Goal: Navigation & Orientation: Find specific page/section

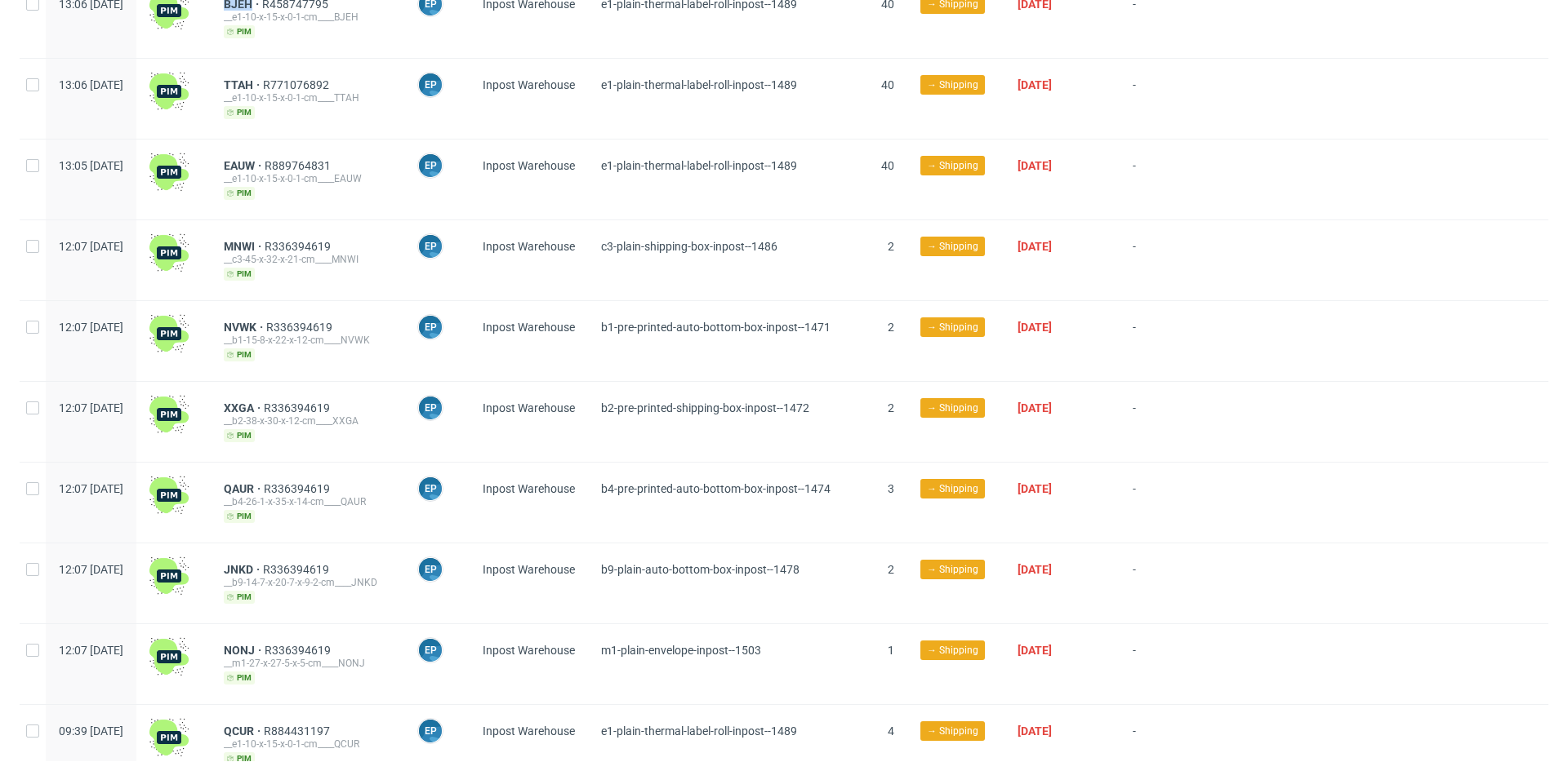
scroll to position [581, 0]
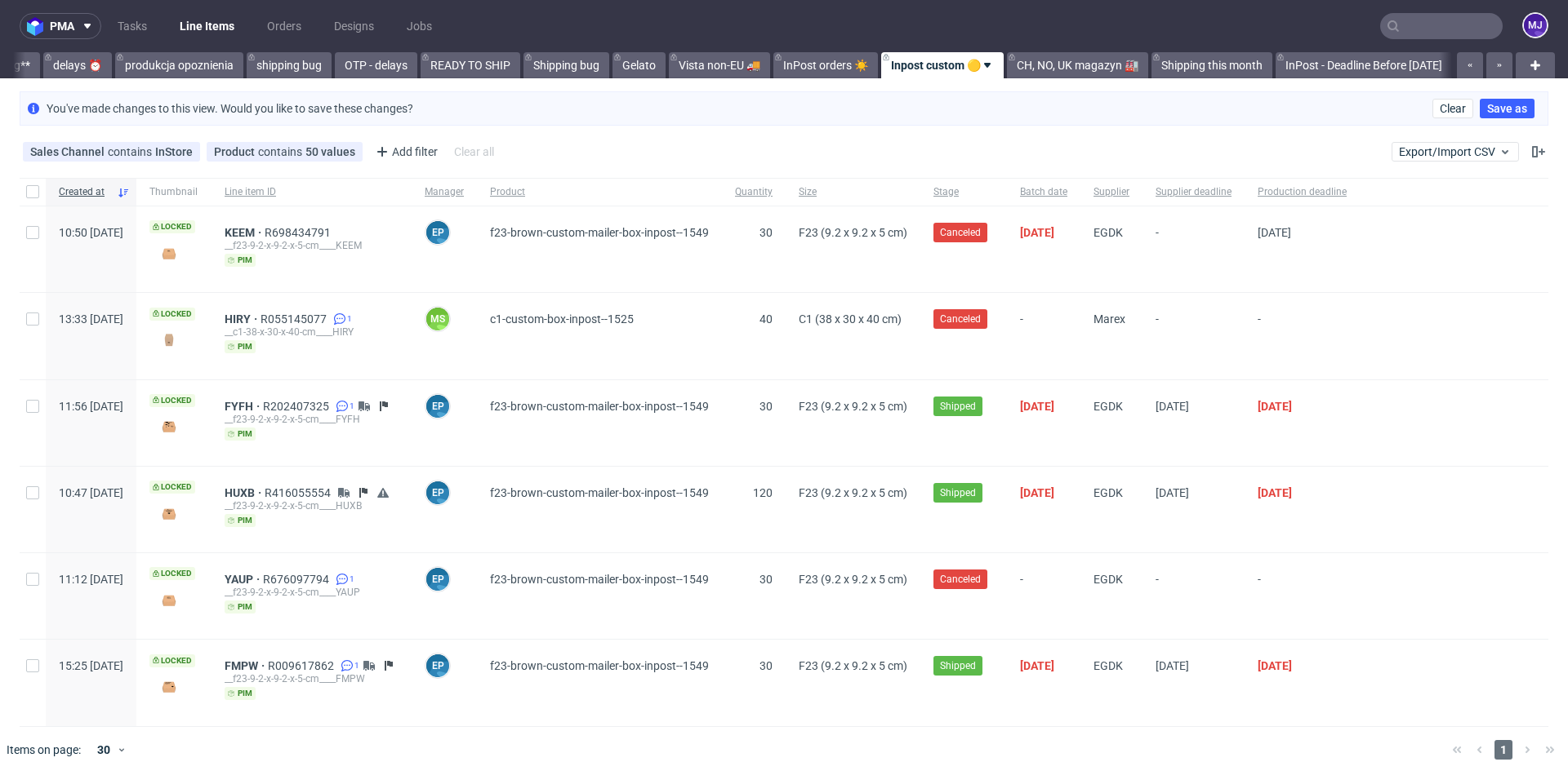
scroll to position [0, 3047]
